Goal: Information Seeking & Learning: Find specific fact

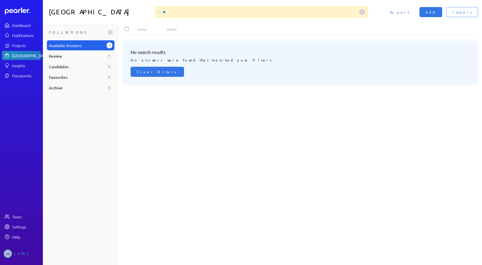
type input "*"
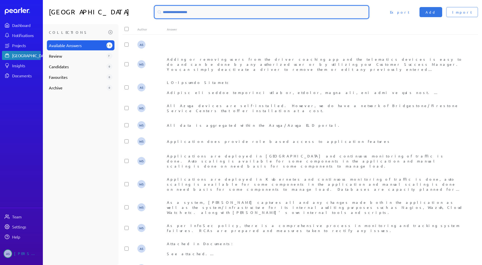
click at [217, 16] on input at bounding box center [262, 12] width 214 height 12
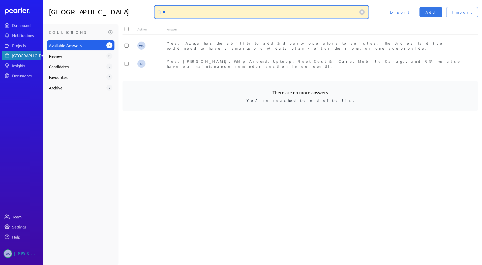
type input "*"
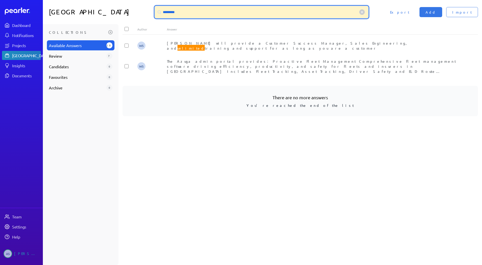
type input "*********"
